Goal: Navigation & Orientation: Find specific page/section

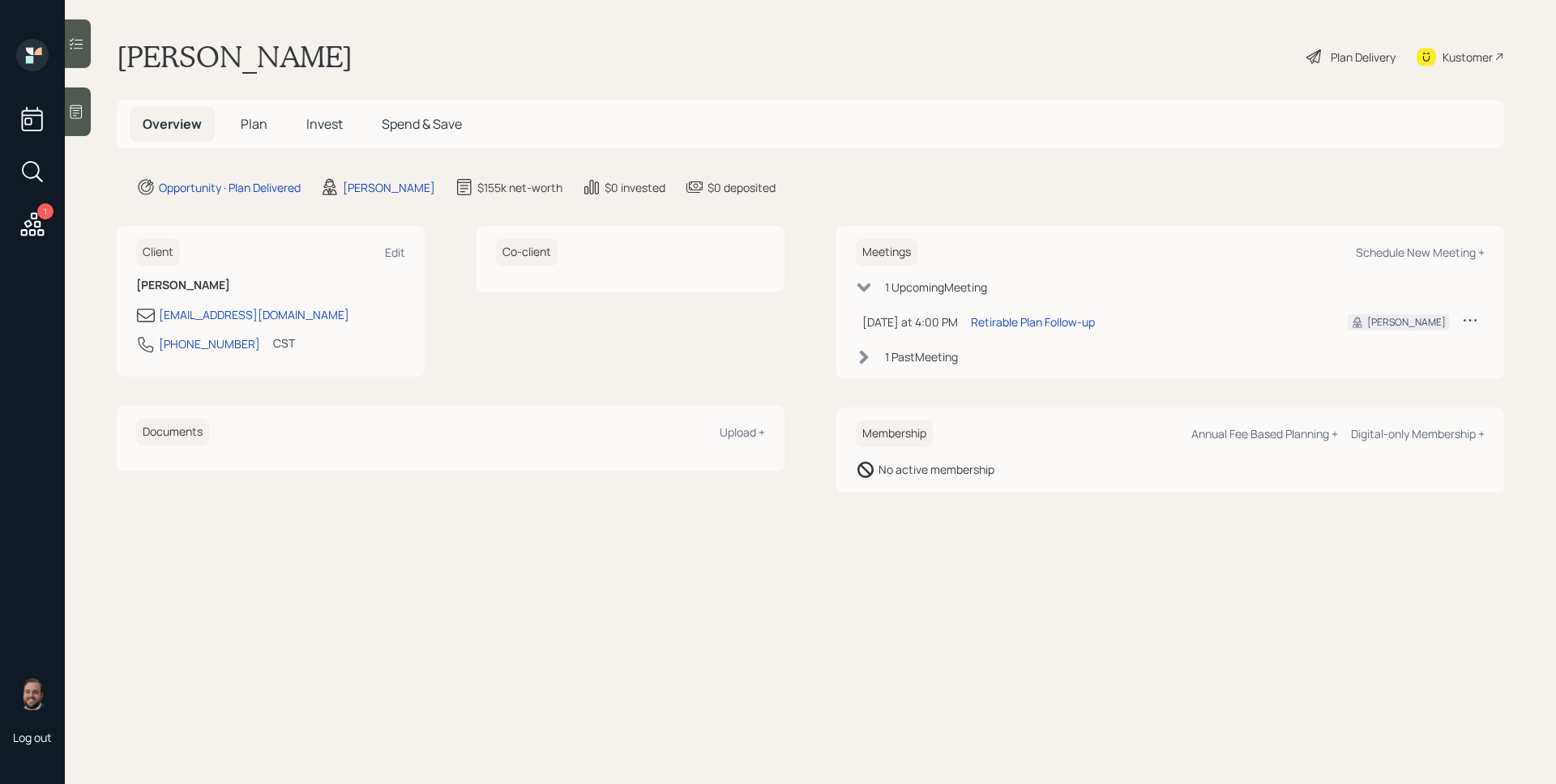
click at [49, 223] on div "1" at bounding box center [32, 141] width 39 height 204
click at [36, 221] on icon at bounding box center [32, 224] width 29 height 29
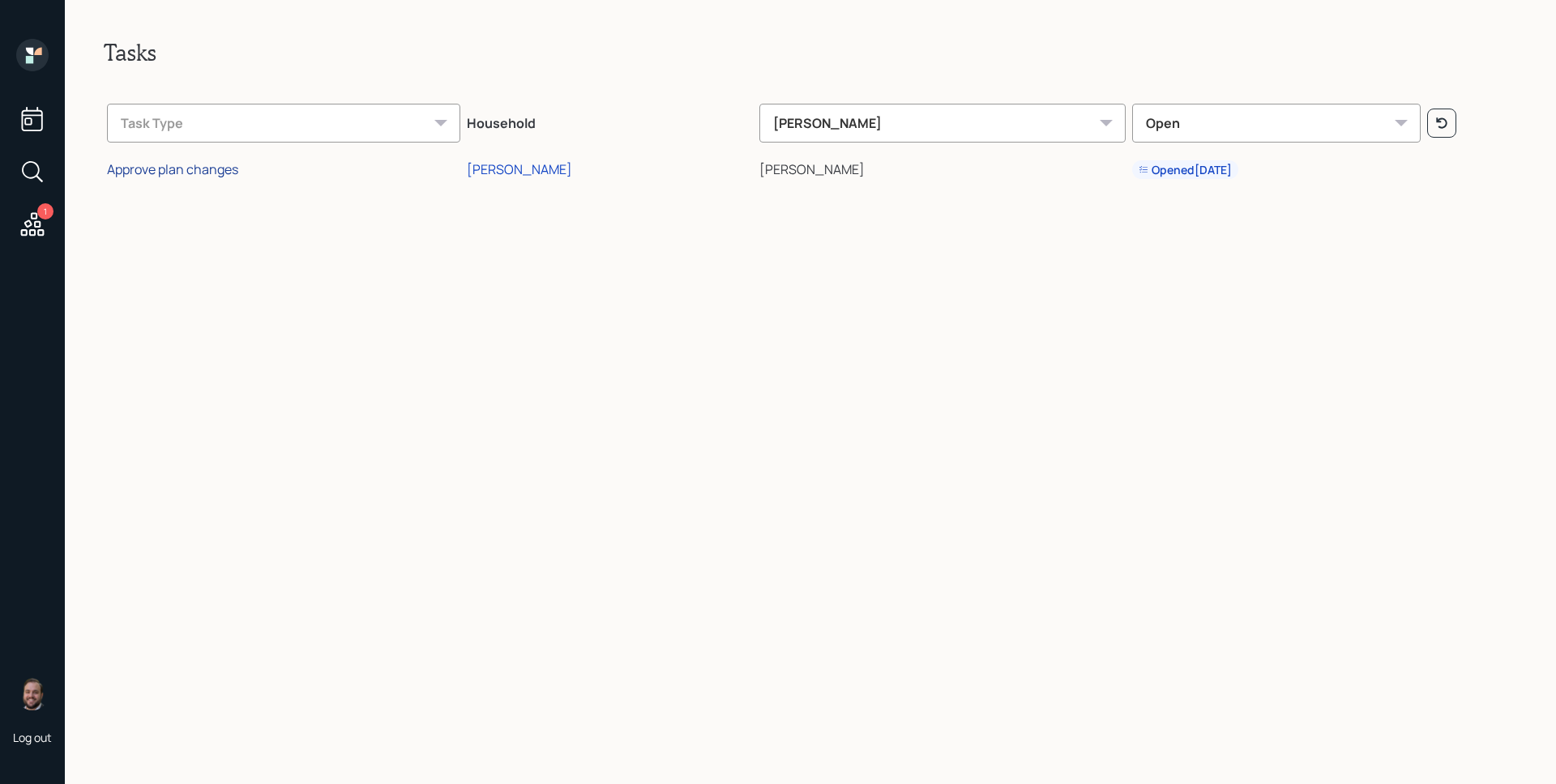
click at [209, 173] on div "Approve plan changes" at bounding box center [172, 170] width 131 height 18
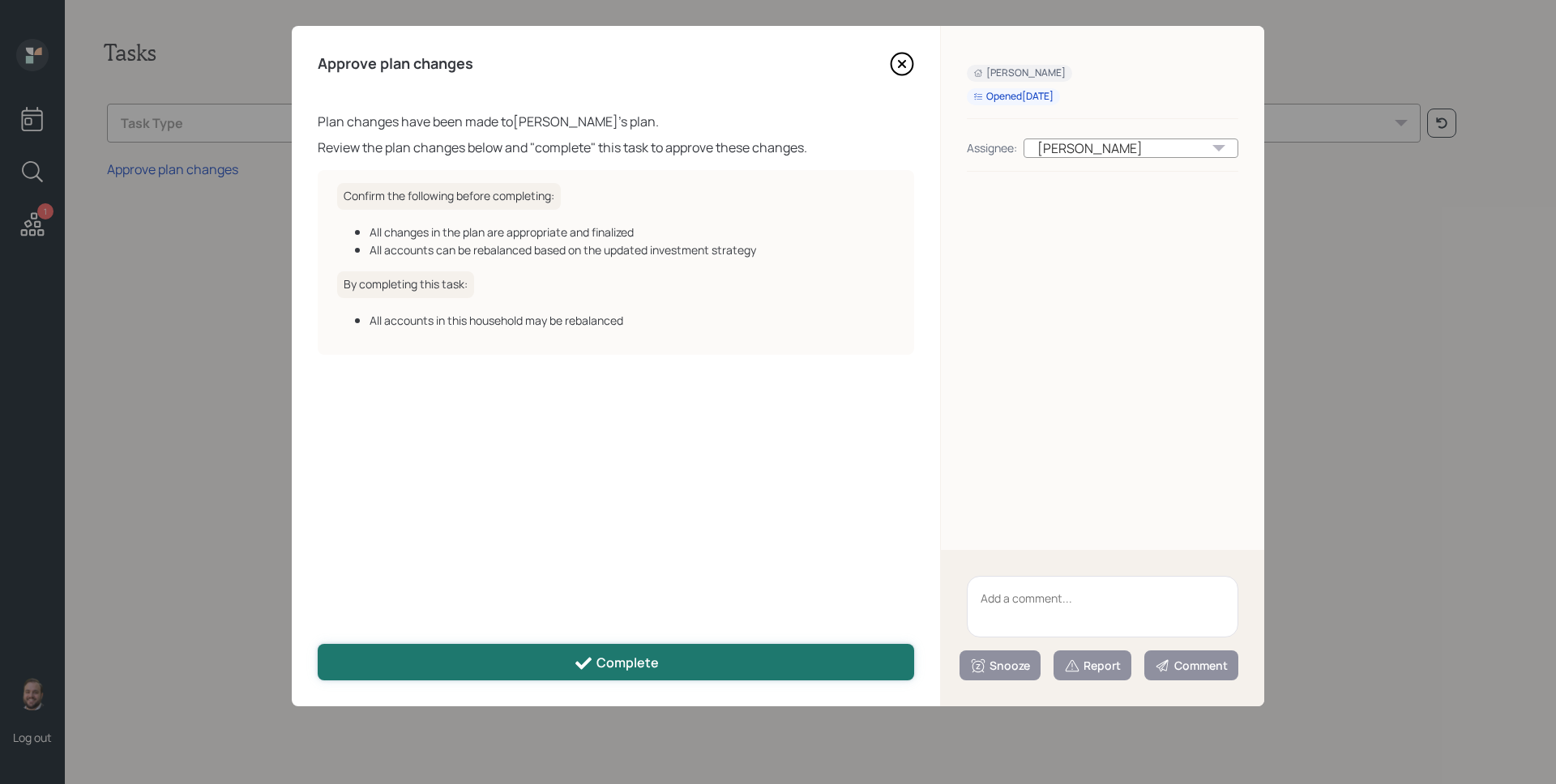
click at [644, 650] on button "Complete" at bounding box center [616, 662] width 597 height 36
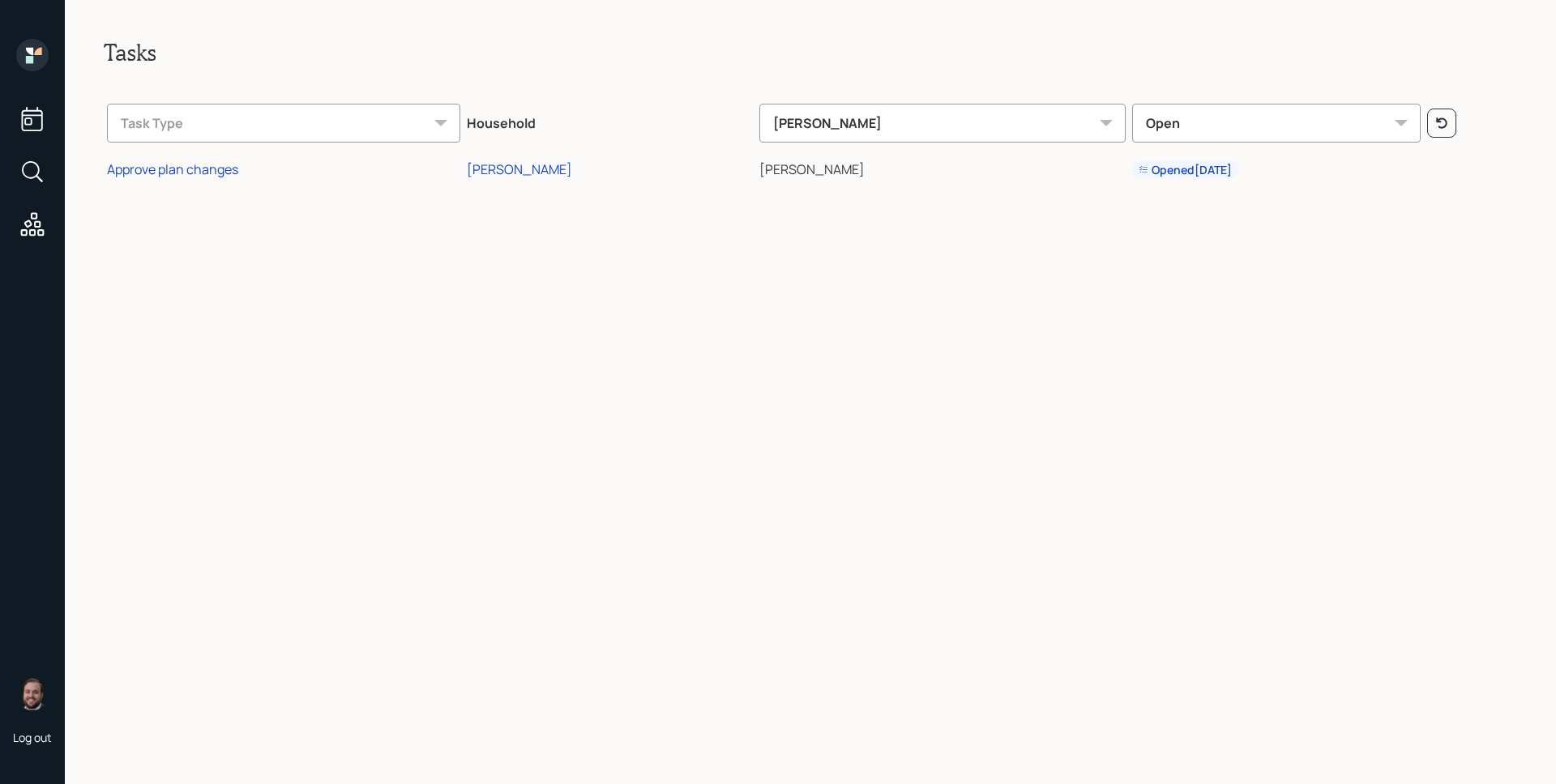
click at [35, 54] on icon at bounding box center [37, 51] width 7 height 7
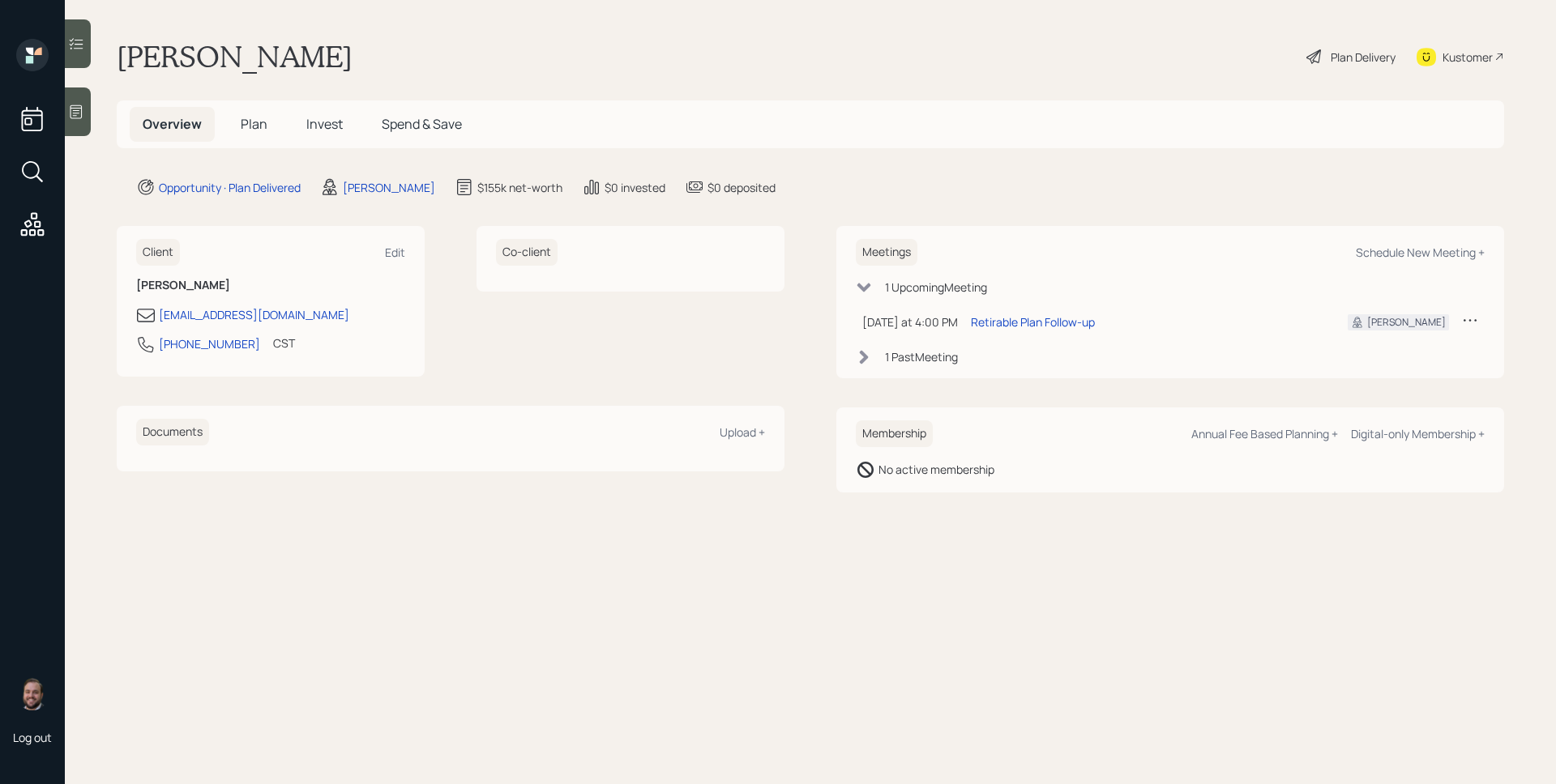
click at [307, 115] on span "Invest" at bounding box center [325, 124] width 36 height 18
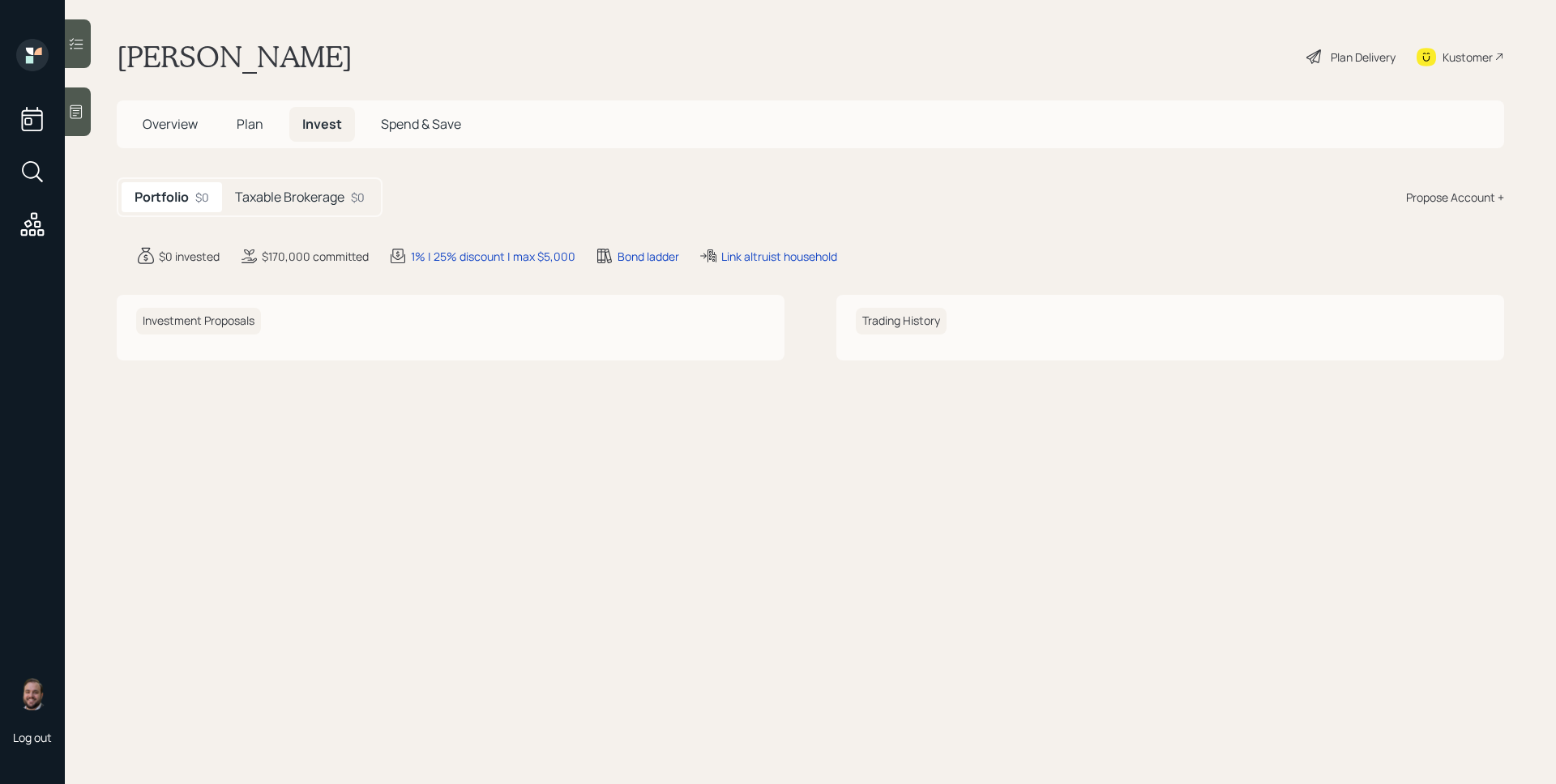
click at [301, 202] on h5 "Taxable Brokerage" at bounding box center [289, 197] width 109 height 15
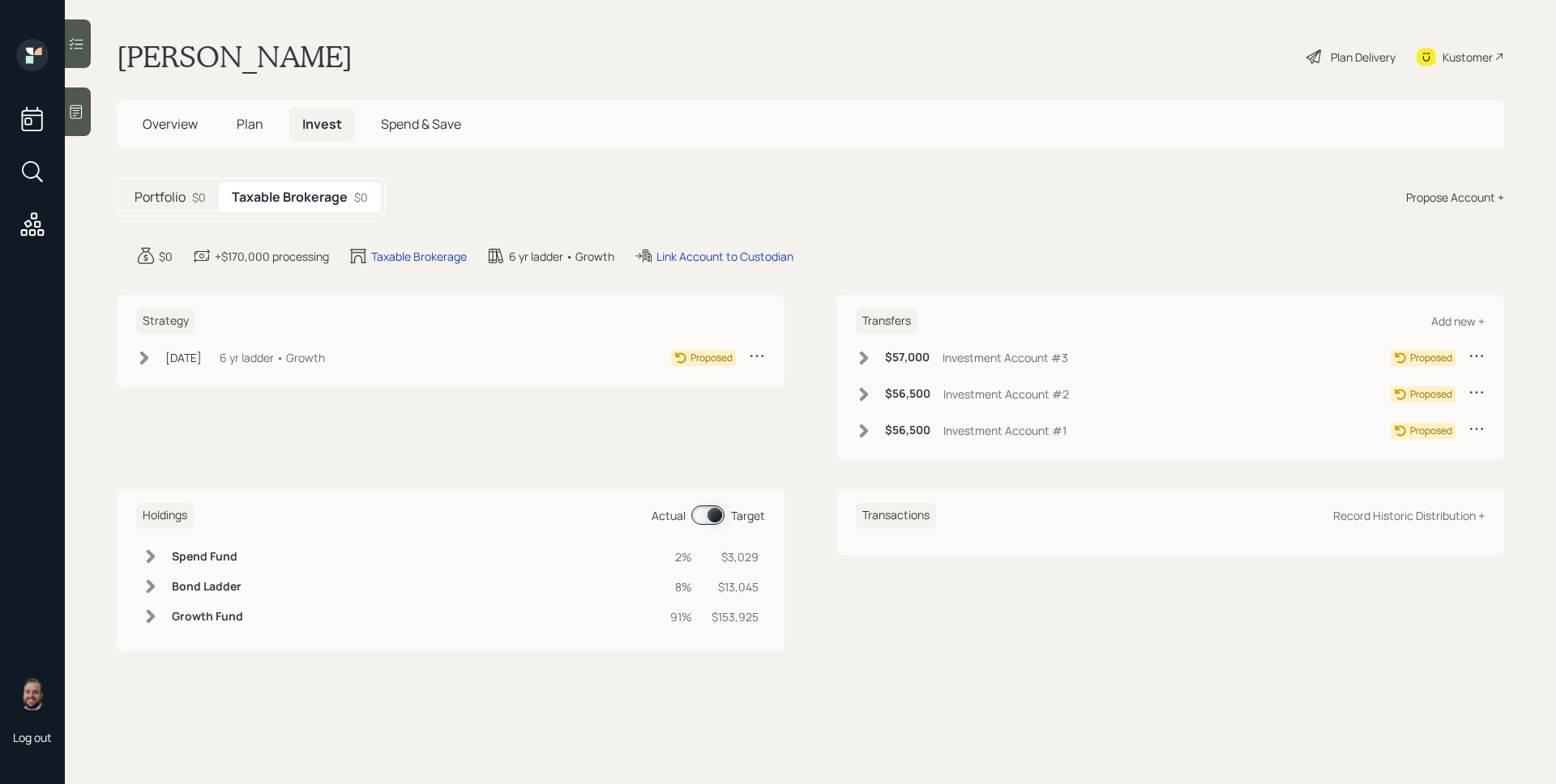
click at [169, 132] on span "Overview" at bounding box center [170, 124] width 55 height 18
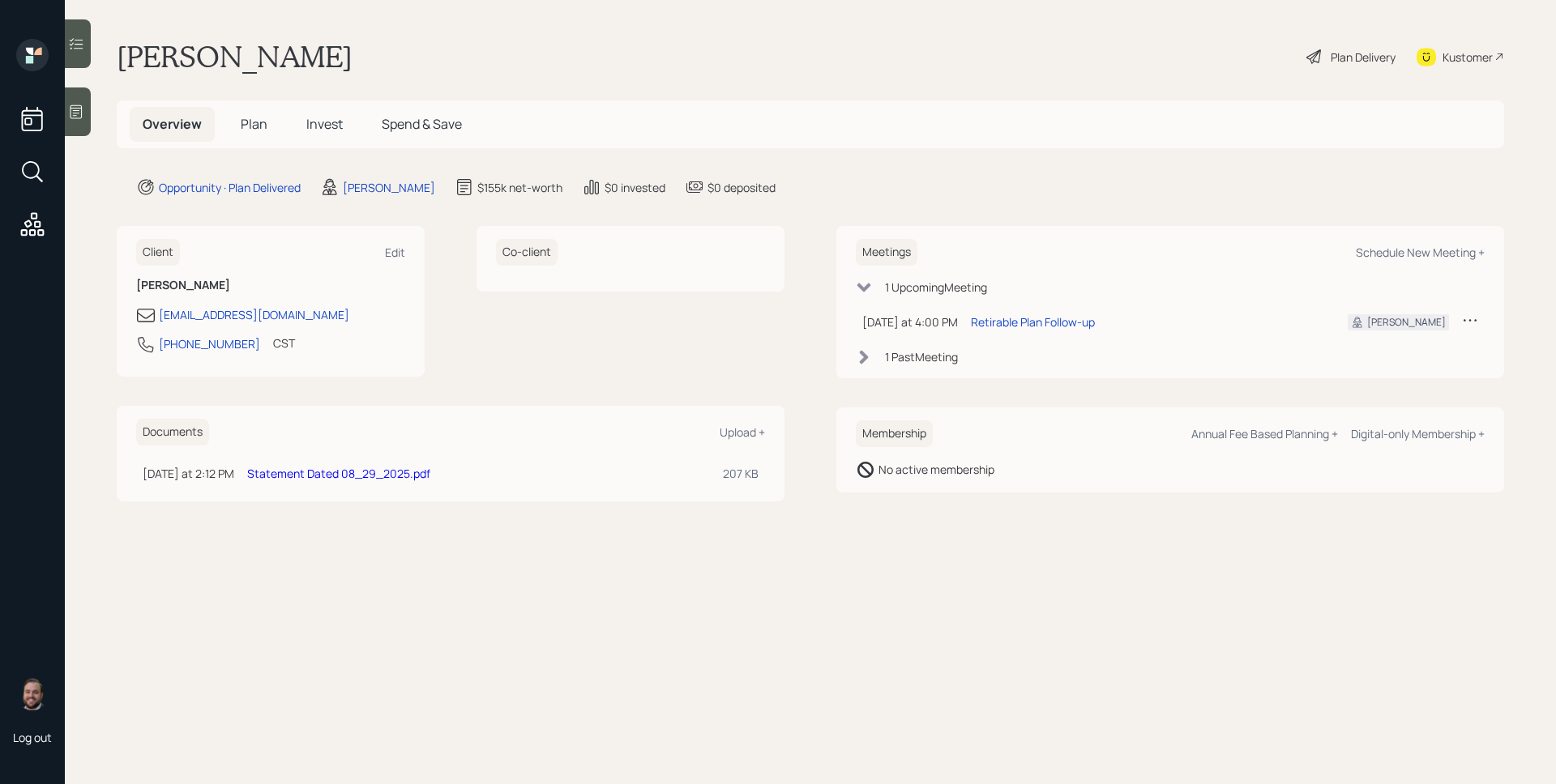
click at [248, 127] on span "Plan" at bounding box center [254, 124] width 27 height 18
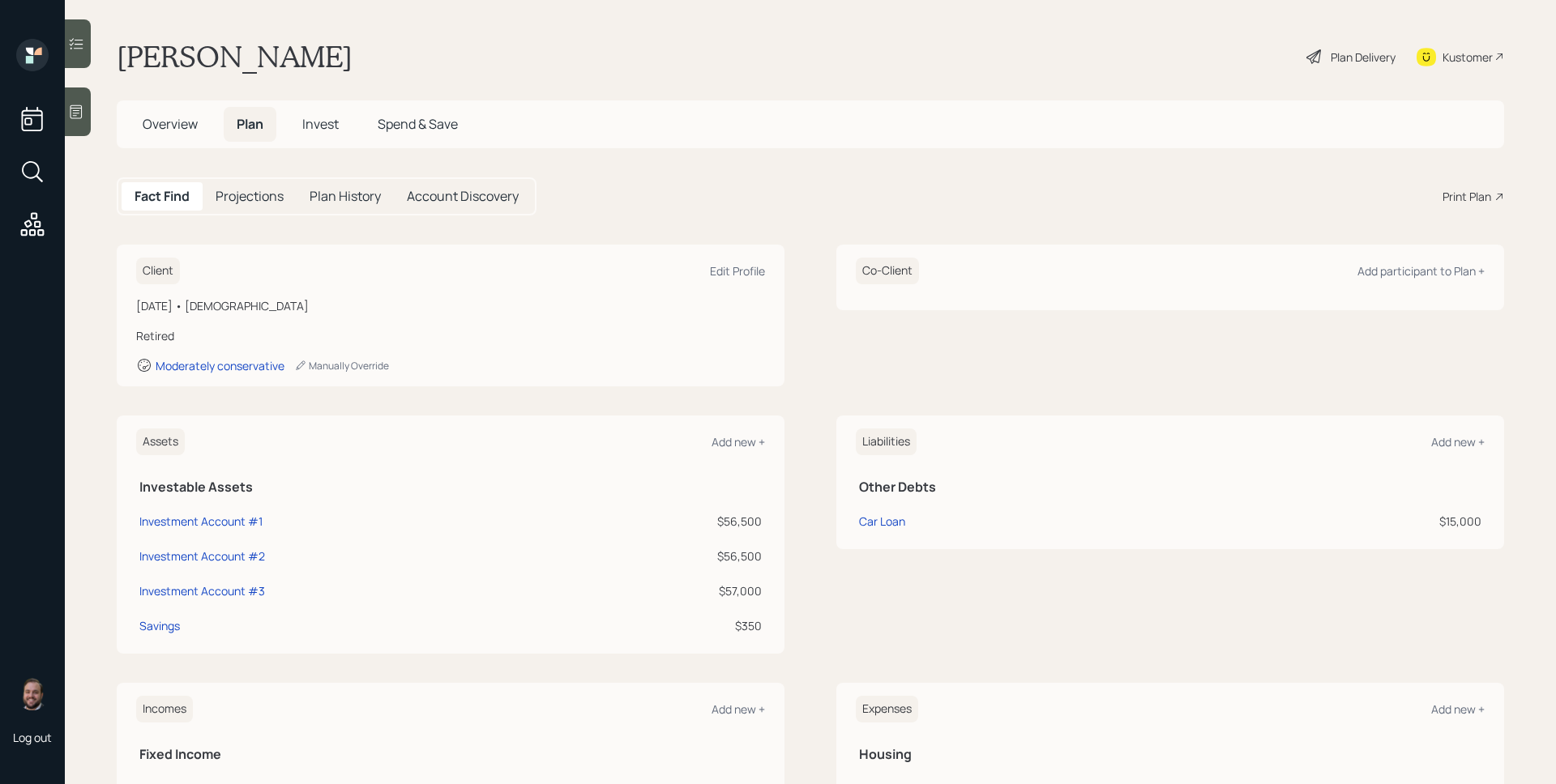
click at [317, 120] on span "Invest" at bounding box center [321, 124] width 36 height 18
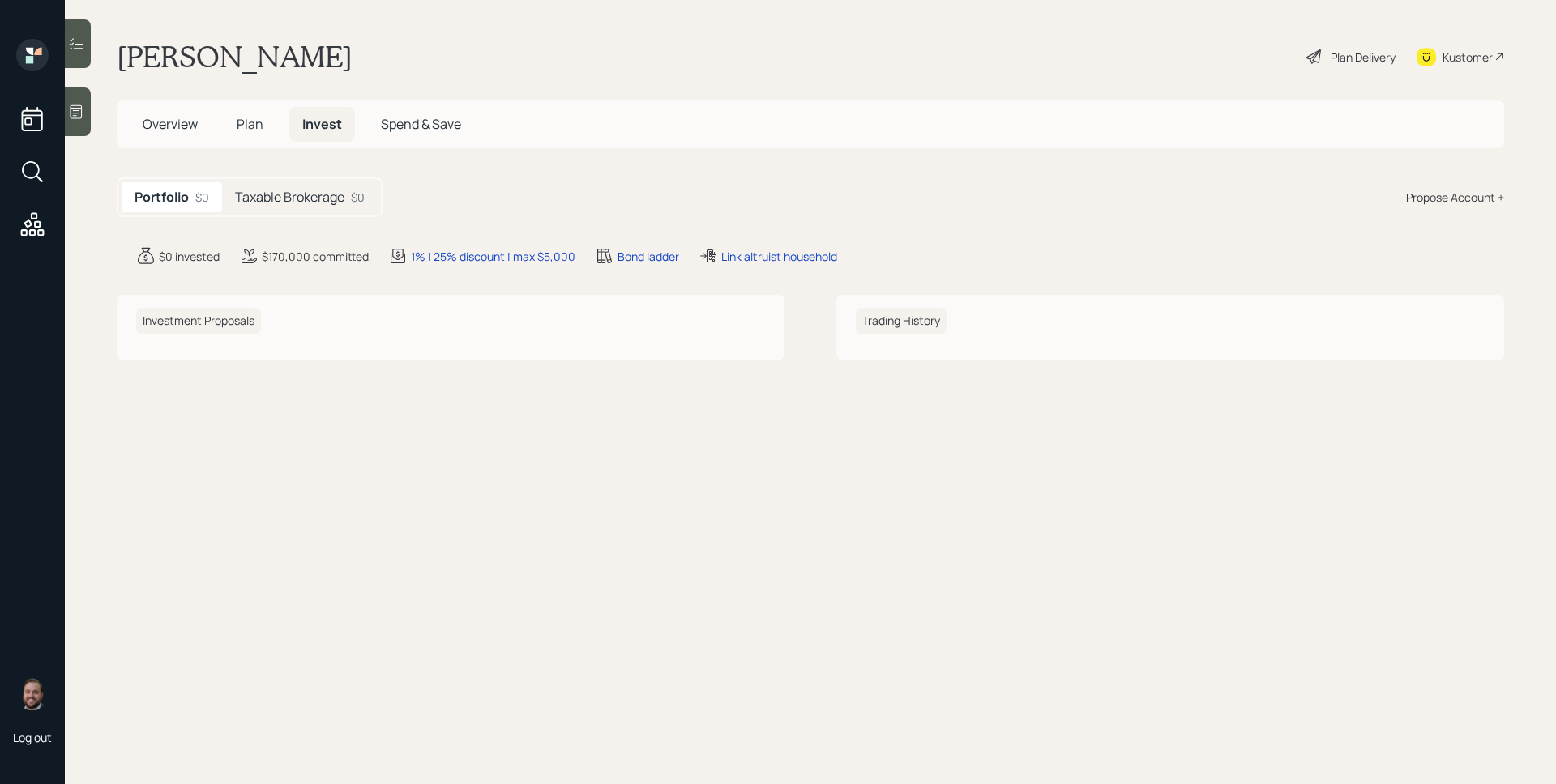
click at [251, 129] on span "Plan" at bounding box center [250, 124] width 27 height 18
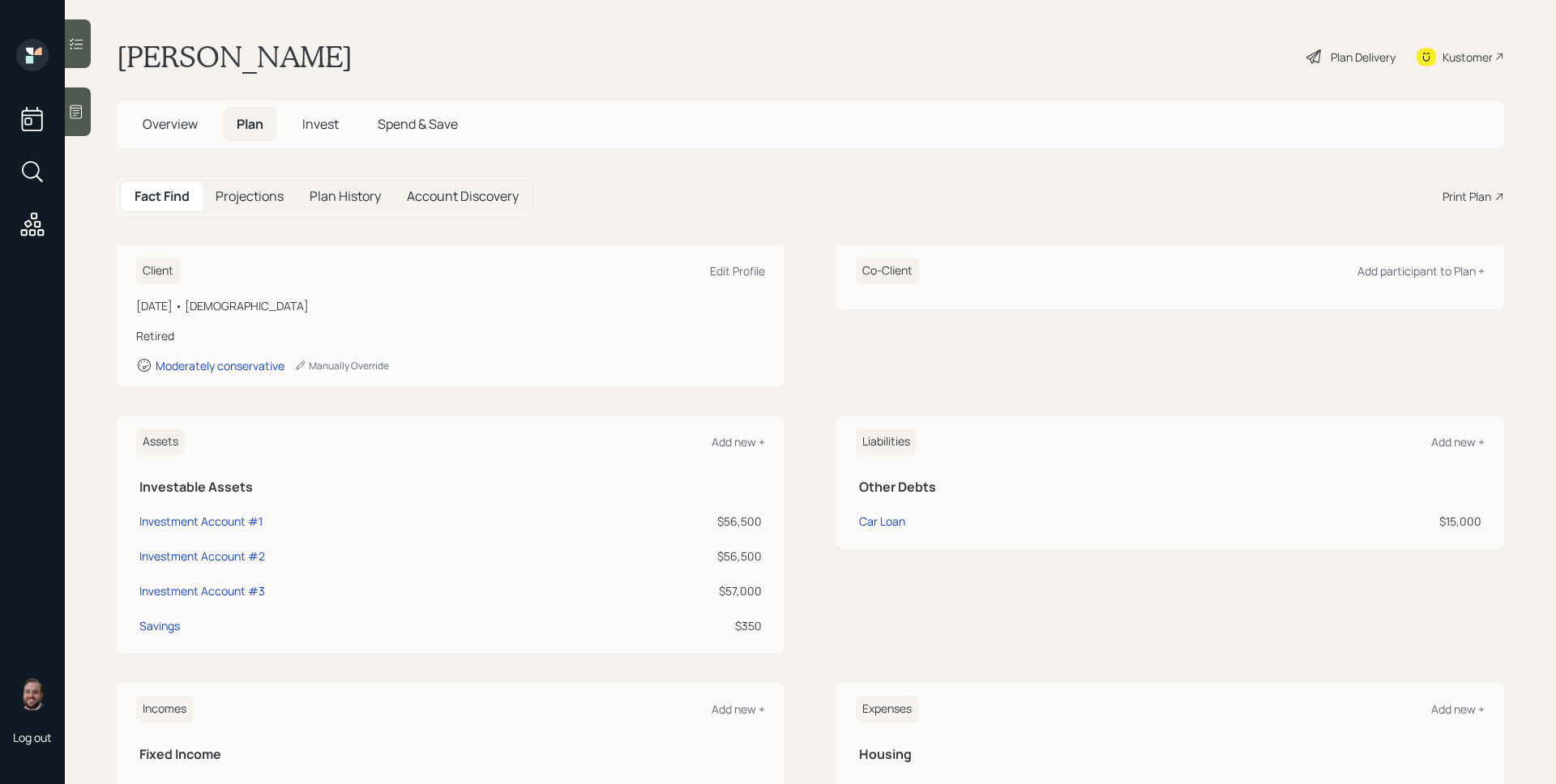
click at [187, 145] on div "Overview Plan Invest Spend & Save" at bounding box center [810, 125] width 1388 height 48
click at [165, 126] on span "Overview" at bounding box center [170, 124] width 55 height 18
